Goal: Task Accomplishment & Management: Manage account settings

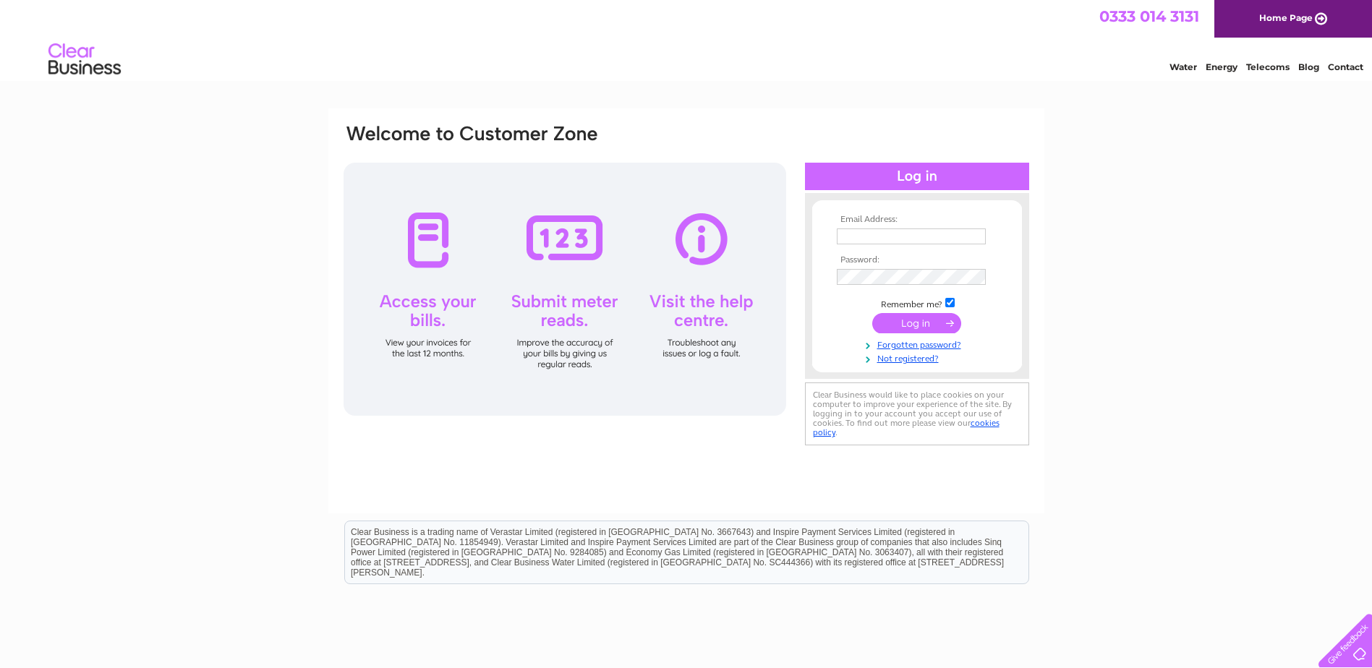
type input "candida@huntersinteriorsofstamford.co.uk"
click at [904, 323] on input "submit" at bounding box center [916, 323] width 89 height 20
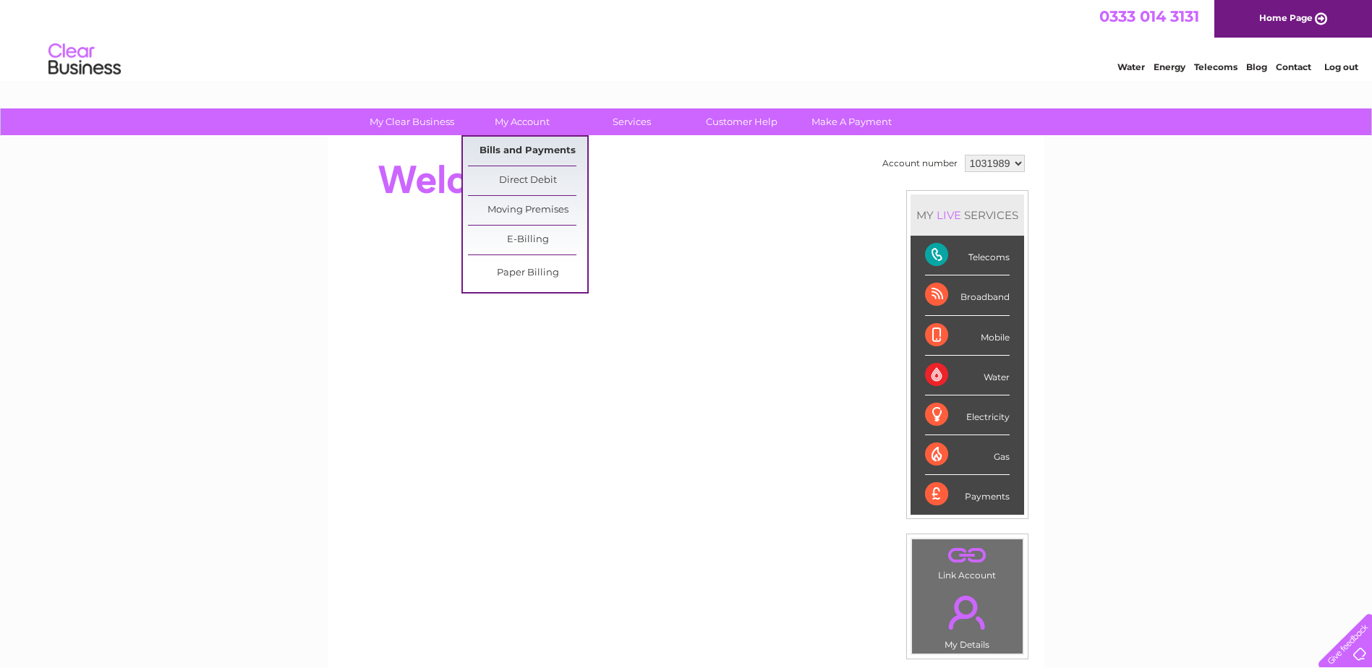
click at [512, 146] on link "Bills and Payments" at bounding box center [527, 151] width 119 height 29
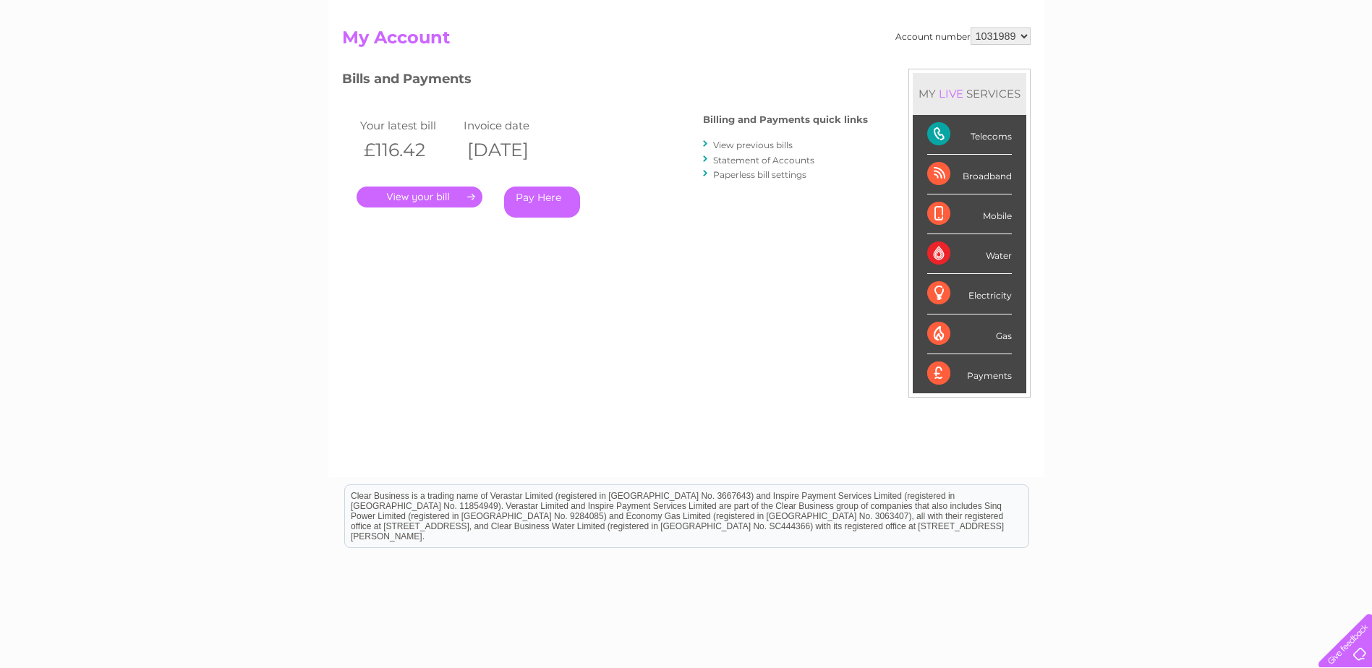
scroll to position [61, 0]
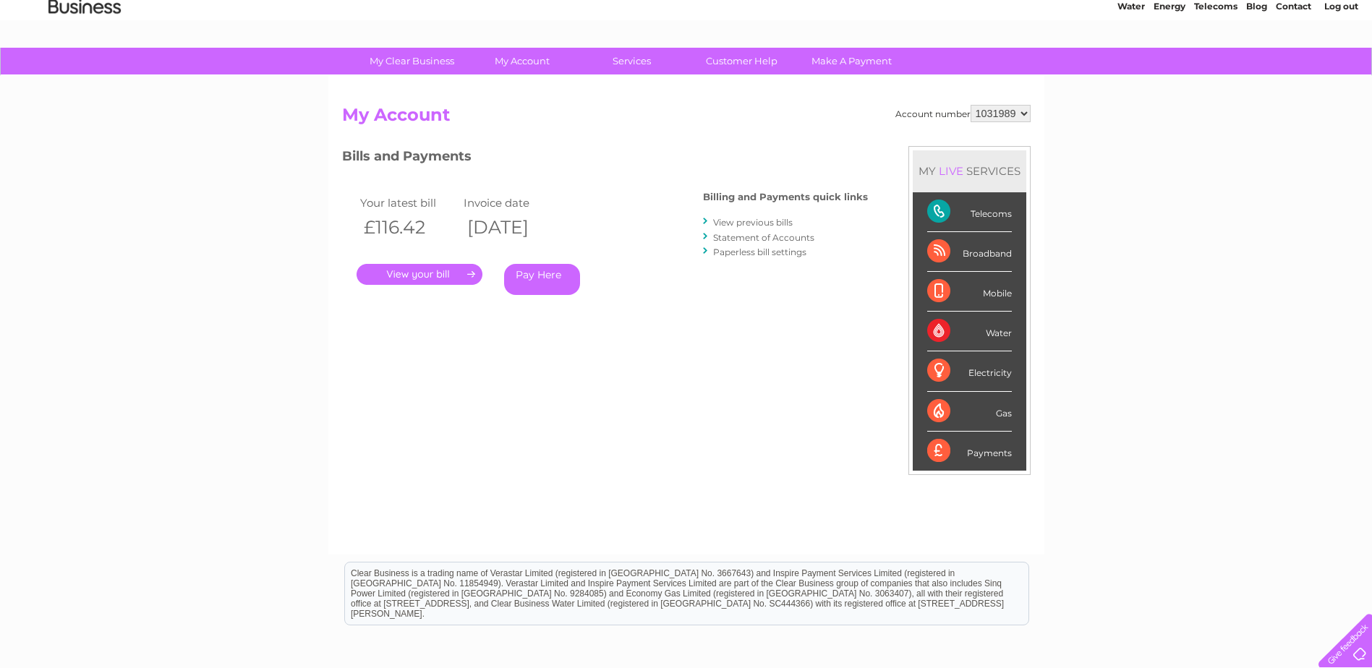
click at [413, 272] on link "." at bounding box center [420, 274] width 126 height 21
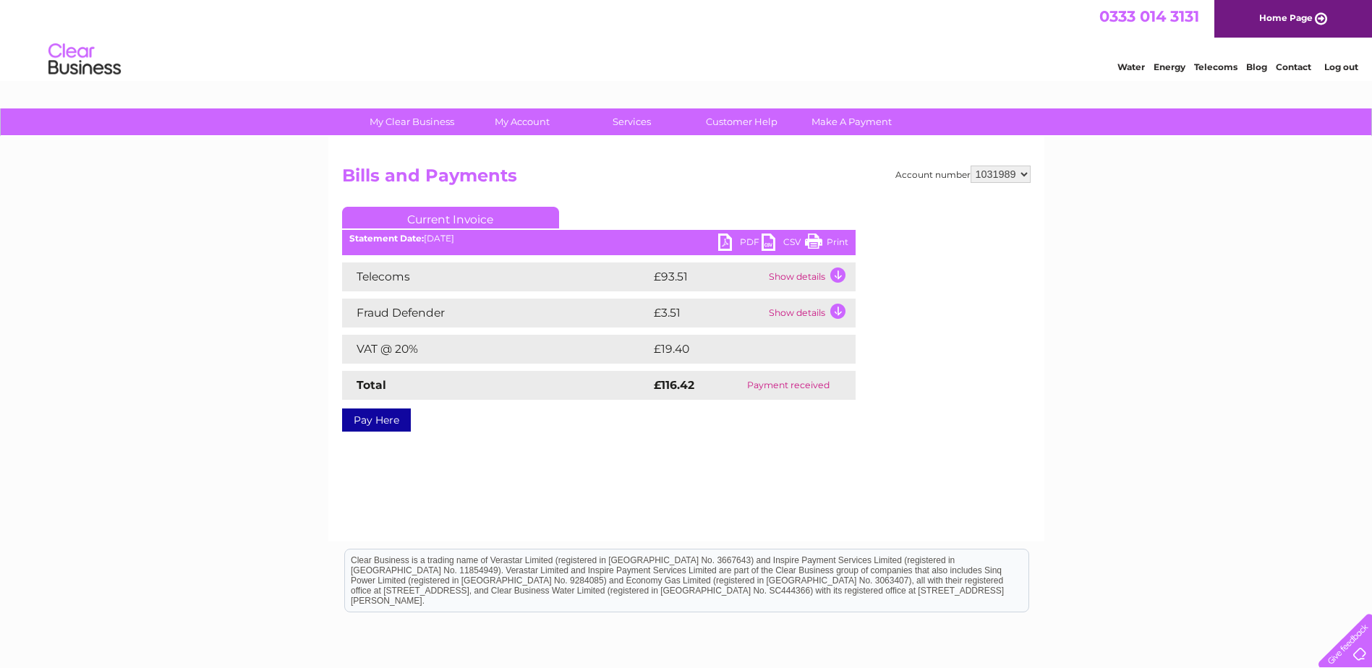
click at [796, 273] on td "Show details" at bounding box center [810, 277] width 90 height 29
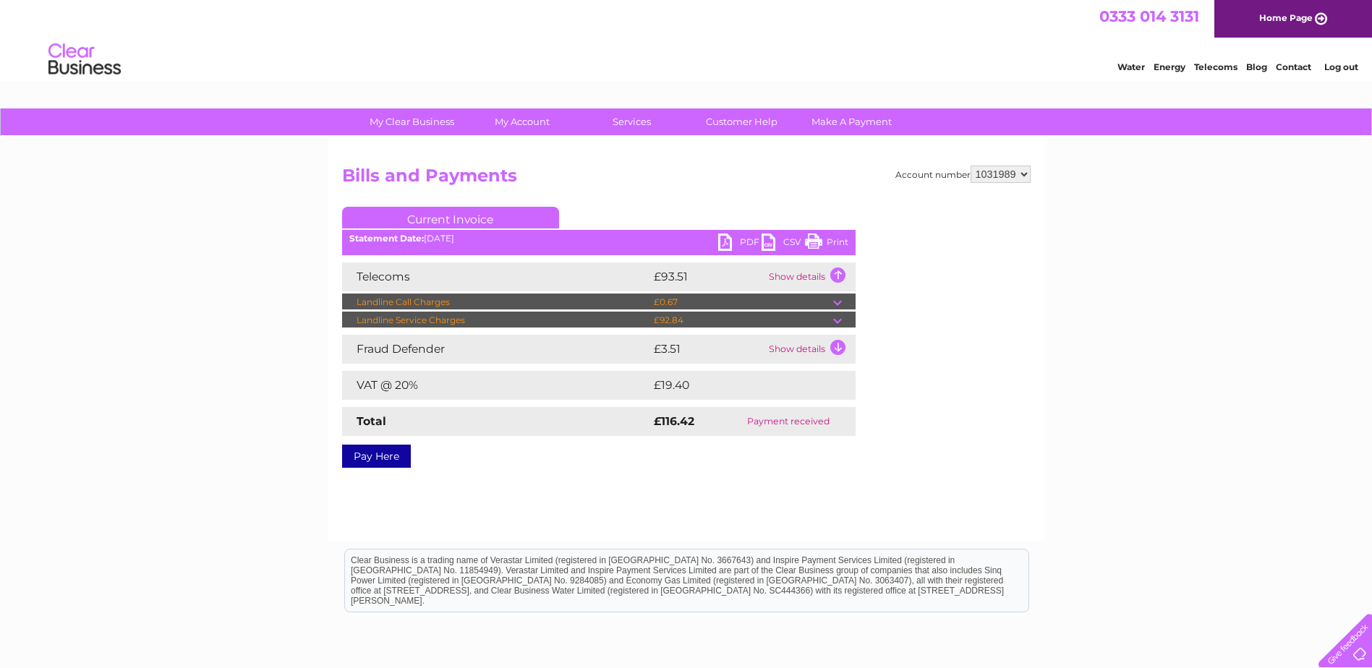
click at [796, 344] on td "Show details" at bounding box center [810, 349] width 90 height 29
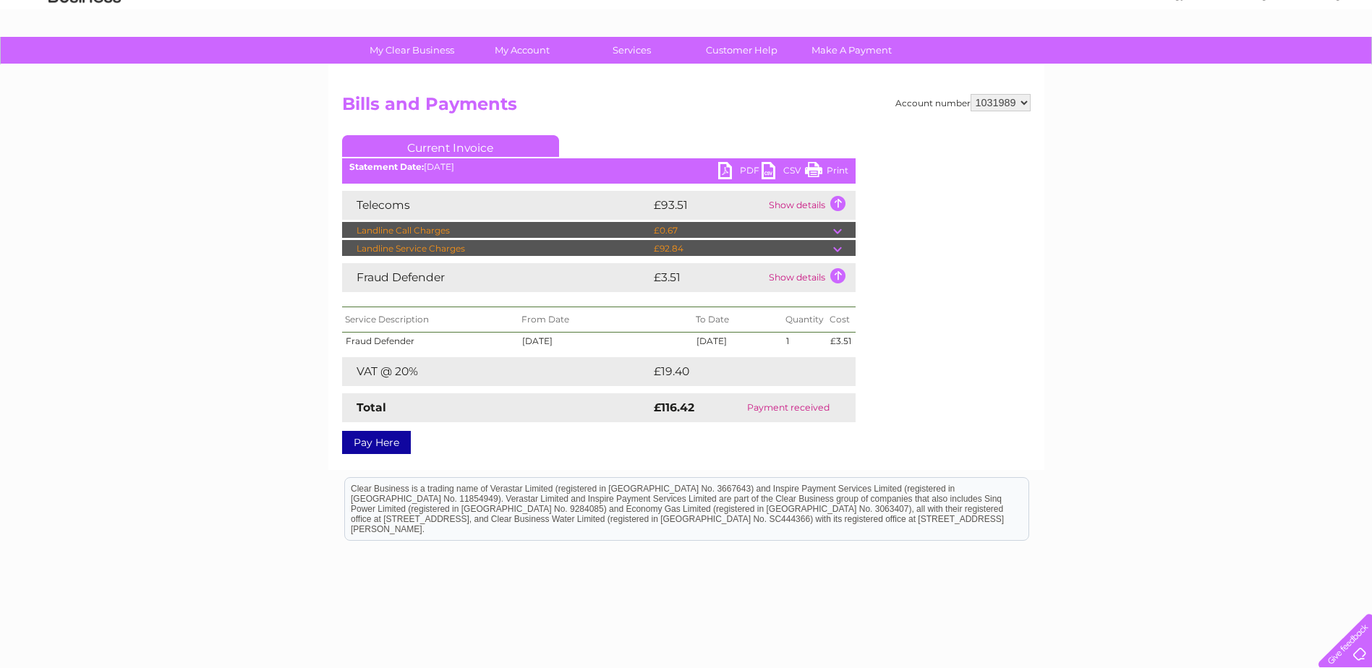
scroll to position [72, 0]
click at [721, 167] on link "PDF" at bounding box center [739, 171] width 43 height 21
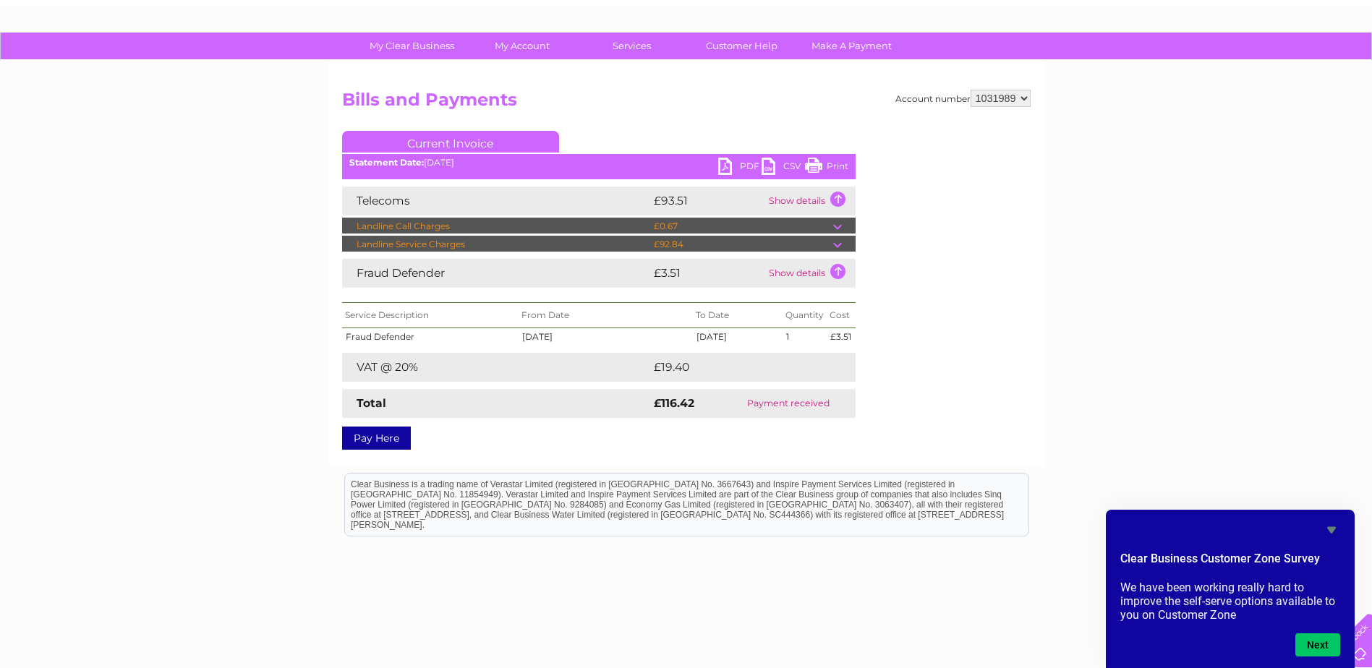
scroll to position [0, 0]
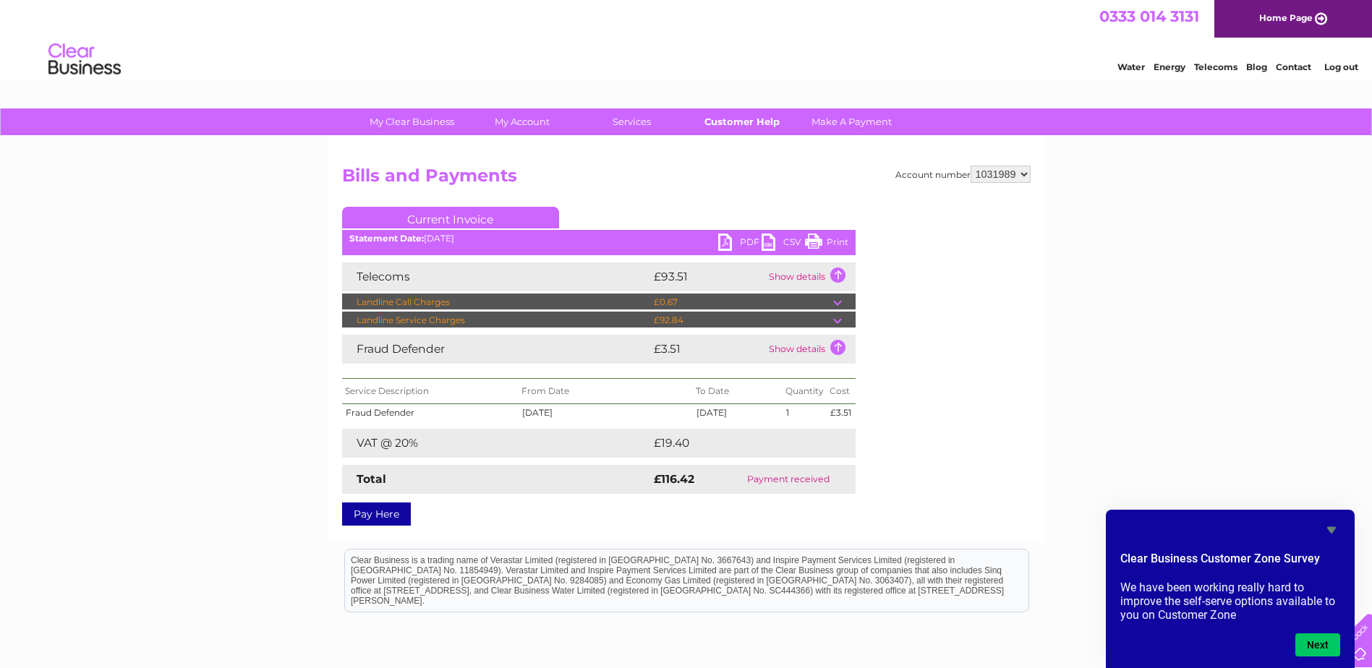
click at [736, 119] on link "Customer Help" at bounding box center [741, 122] width 119 height 27
